Goal: Task Accomplishment & Management: Use online tool/utility

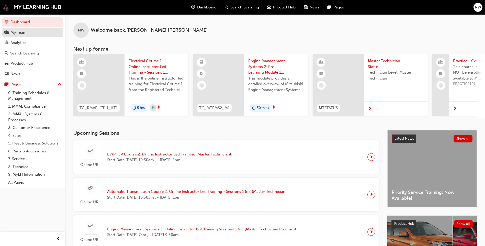
click at [29, 35] on div "My Team" at bounding box center [33, 32] width 56 height 6
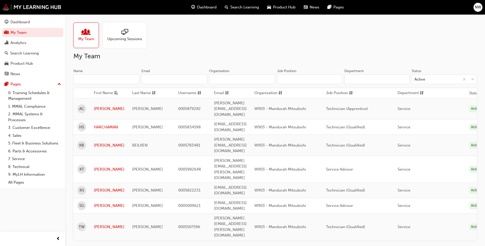
click at [117, 34] on div at bounding box center [124, 32] width 35 height 7
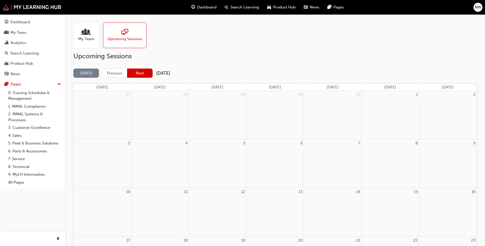
click at [149, 71] on button "Next" at bounding box center [140, 72] width 26 height 9
click at [148, 71] on button "Next" at bounding box center [140, 72] width 26 height 9
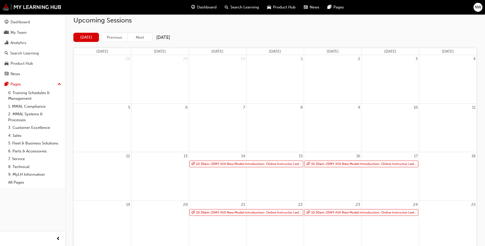
scroll to position [51, 0]
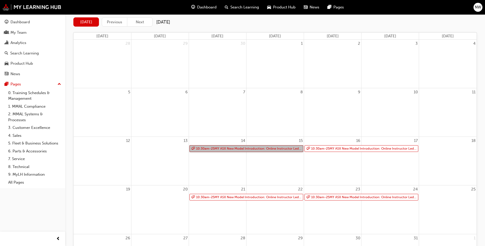
click at [213, 150] on link "10:30am - 25MY ASX New Model Introduction: Online Instructor Led Training" at bounding box center [246, 148] width 114 height 7
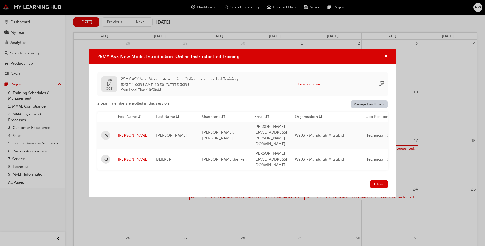
click at [379, 180] on button "Close" at bounding box center [379, 184] width 18 height 8
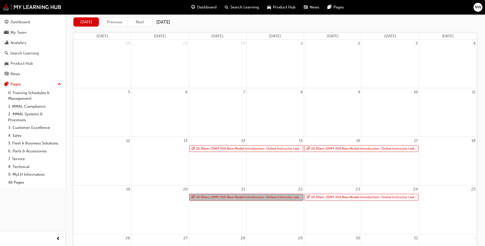
click at [251, 195] on link "10:30am - 25MY ASX New Model Introduction: Online Instructor Led Training" at bounding box center [246, 197] width 114 height 7
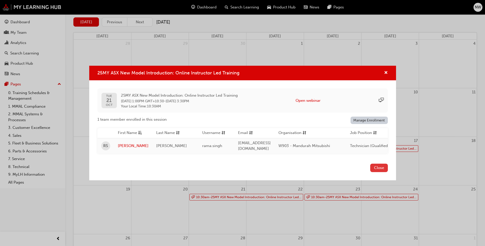
click at [382, 167] on button "Close" at bounding box center [379, 168] width 18 height 8
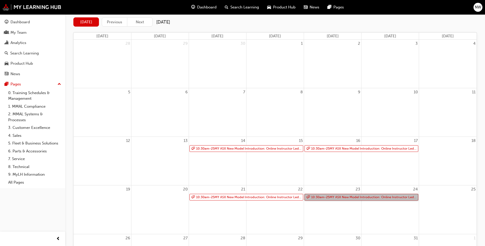
click at [332, 197] on link "10:30am - 25MY ASX New Model Introduction: Online Instructor Led Training" at bounding box center [361, 197] width 114 height 7
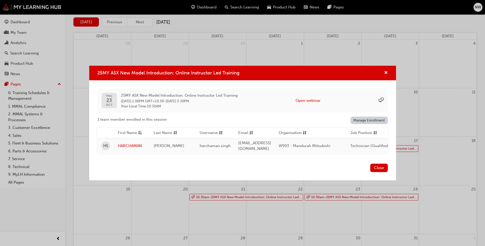
click at [389, 72] on div "25MY ASX New Model Introduction: Online Instructor Led Training" at bounding box center [242, 73] width 307 height 15
click at [387, 73] on span "cross-icon" at bounding box center [386, 73] width 4 height 5
